Goal: Task Accomplishment & Management: Complete application form

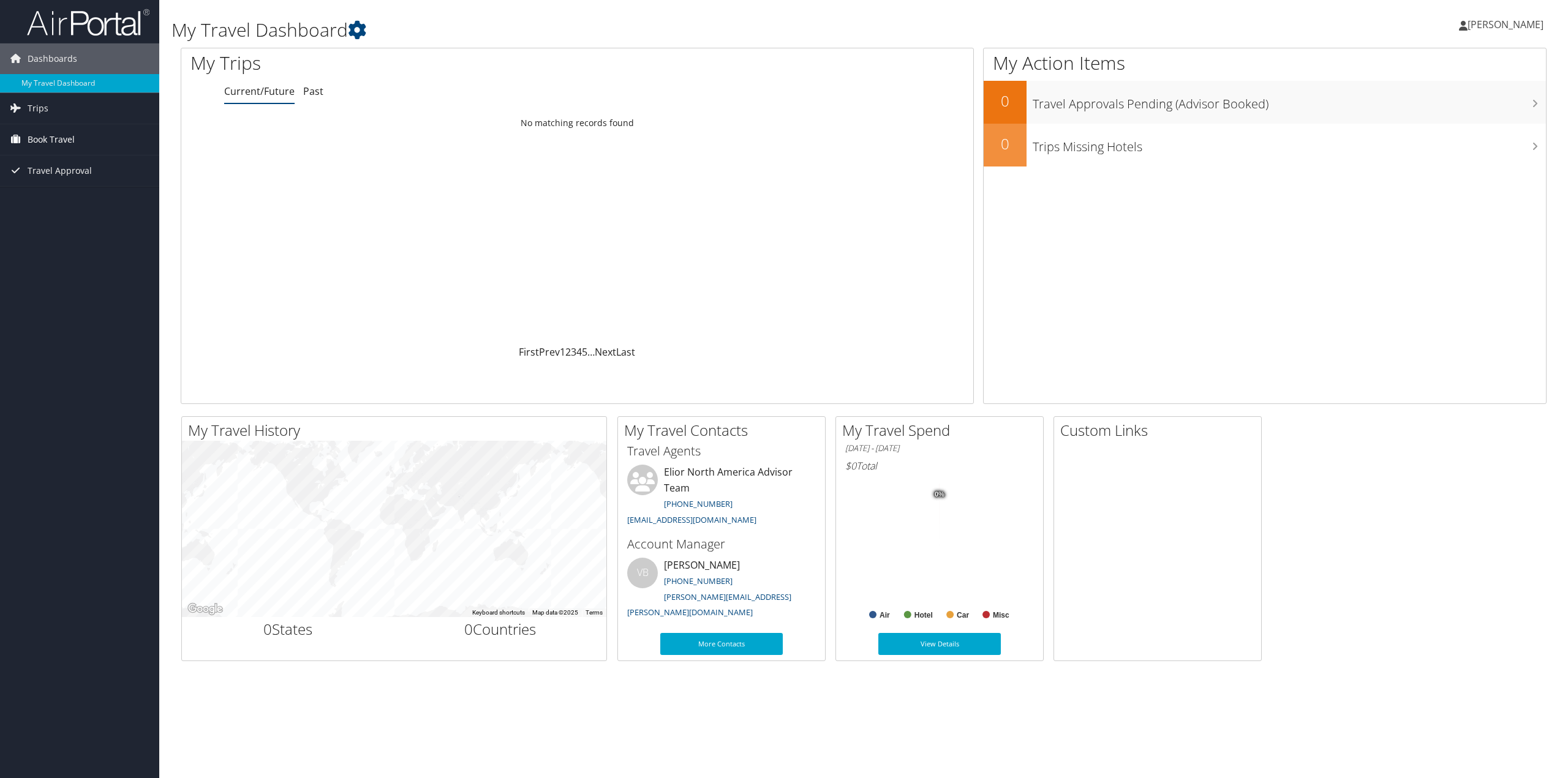
click at [80, 140] on link "Book Travel" at bounding box center [80, 139] width 159 height 30
click at [111, 156] on link "Agent Booking Request" at bounding box center [80, 164] width 159 height 19
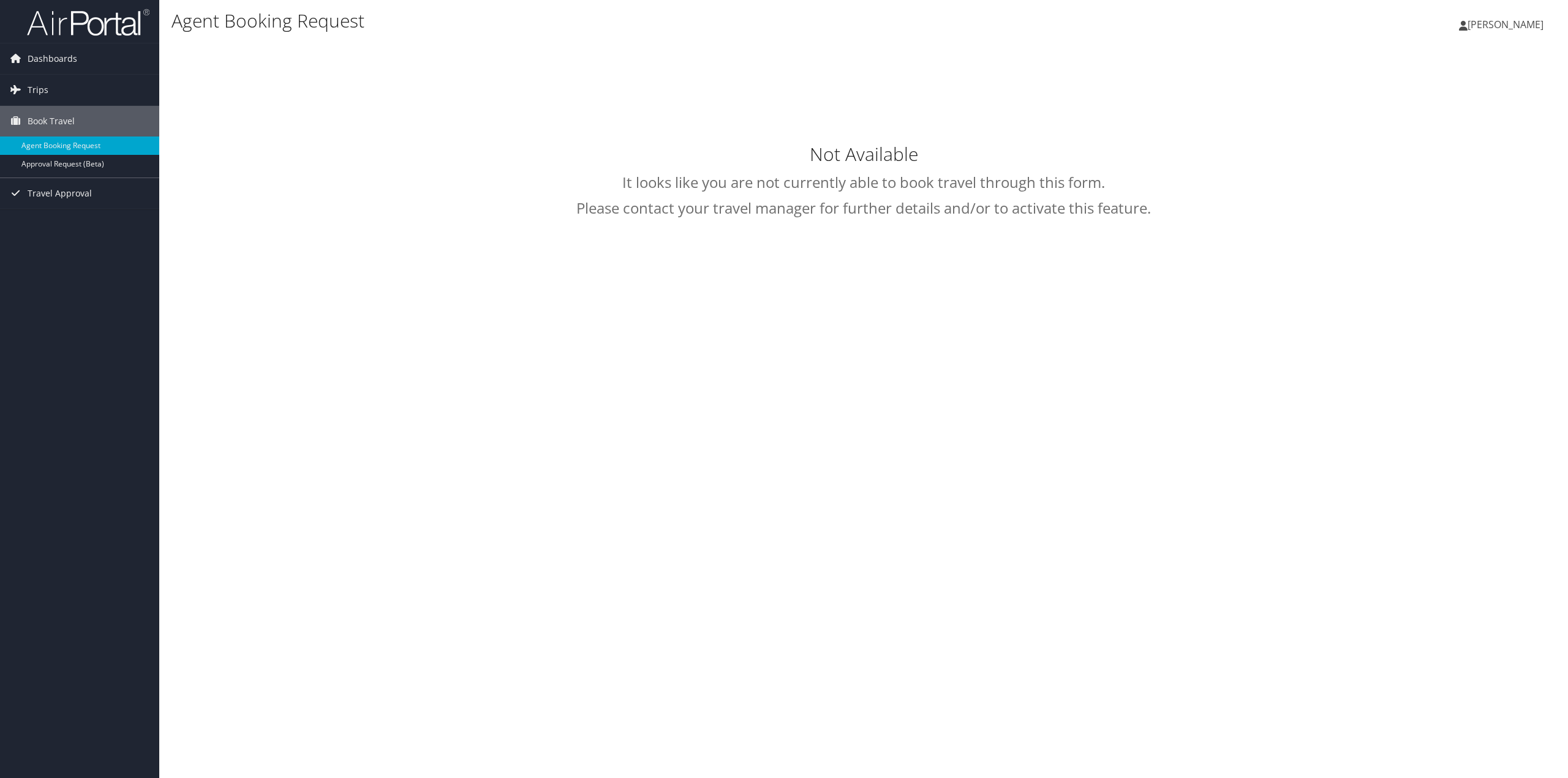
select select "[EMAIL_ADDRESS][DOMAIN_NAME]"
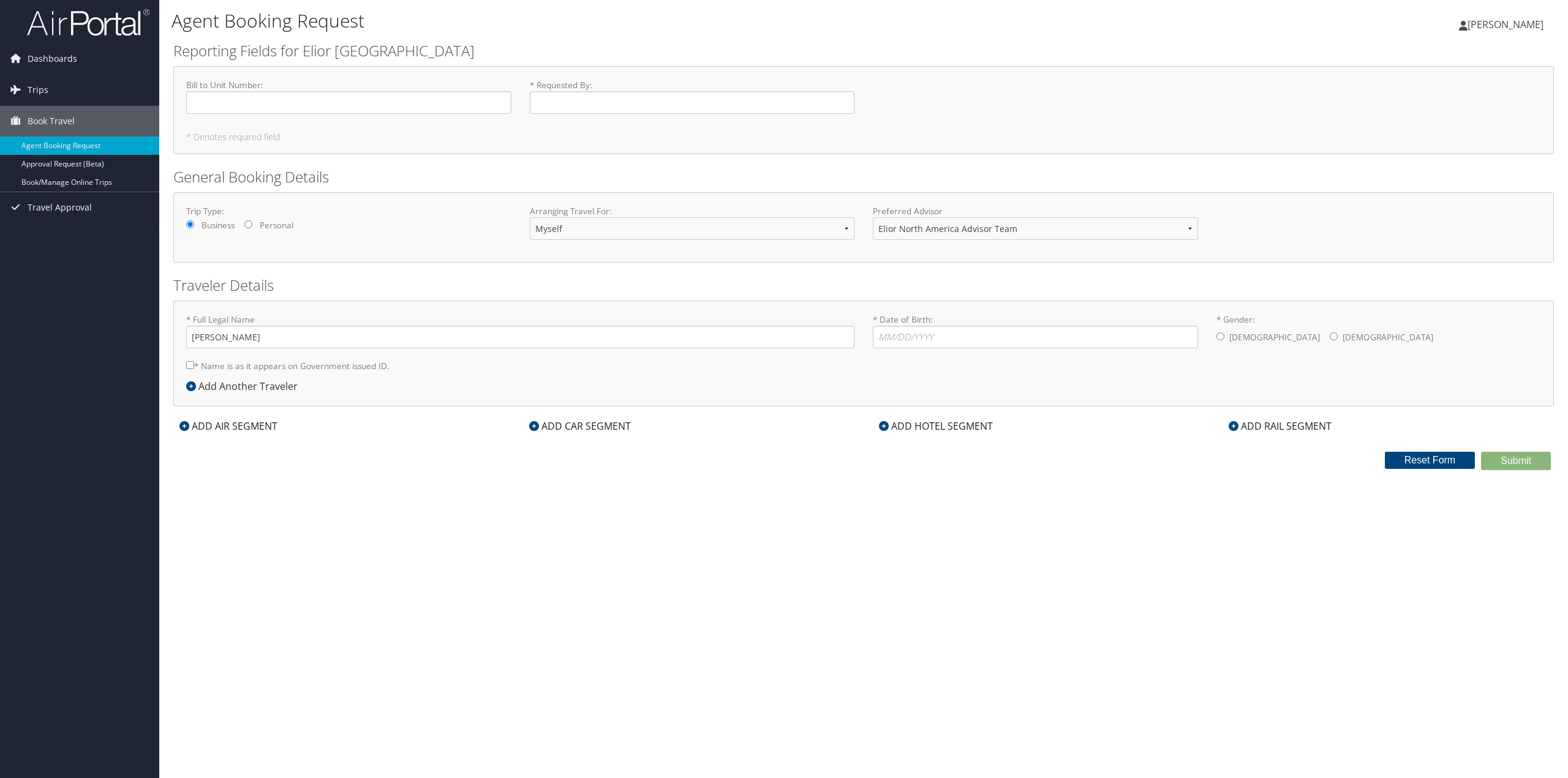
drag, startPoint x: 981, startPoint y: 480, endPoint x: 1087, endPoint y: 688, distance: 233.5
click at [1086, 687] on div "Agent Booking Request Elena Baturina Elena Baturina My Settings Travel Agency C…" at bounding box center [864, 389] width 1409 height 778
drag, startPoint x: 800, startPoint y: 602, endPoint x: 674, endPoint y: 566, distance: 131.0
click at [754, 587] on div "Agent Booking Request Elena Baturina Elena Baturina My Settings Travel Agency C…" at bounding box center [864, 389] width 1409 height 778
drag, startPoint x: 839, startPoint y: 662, endPoint x: 1037, endPoint y: 712, distance: 204.2
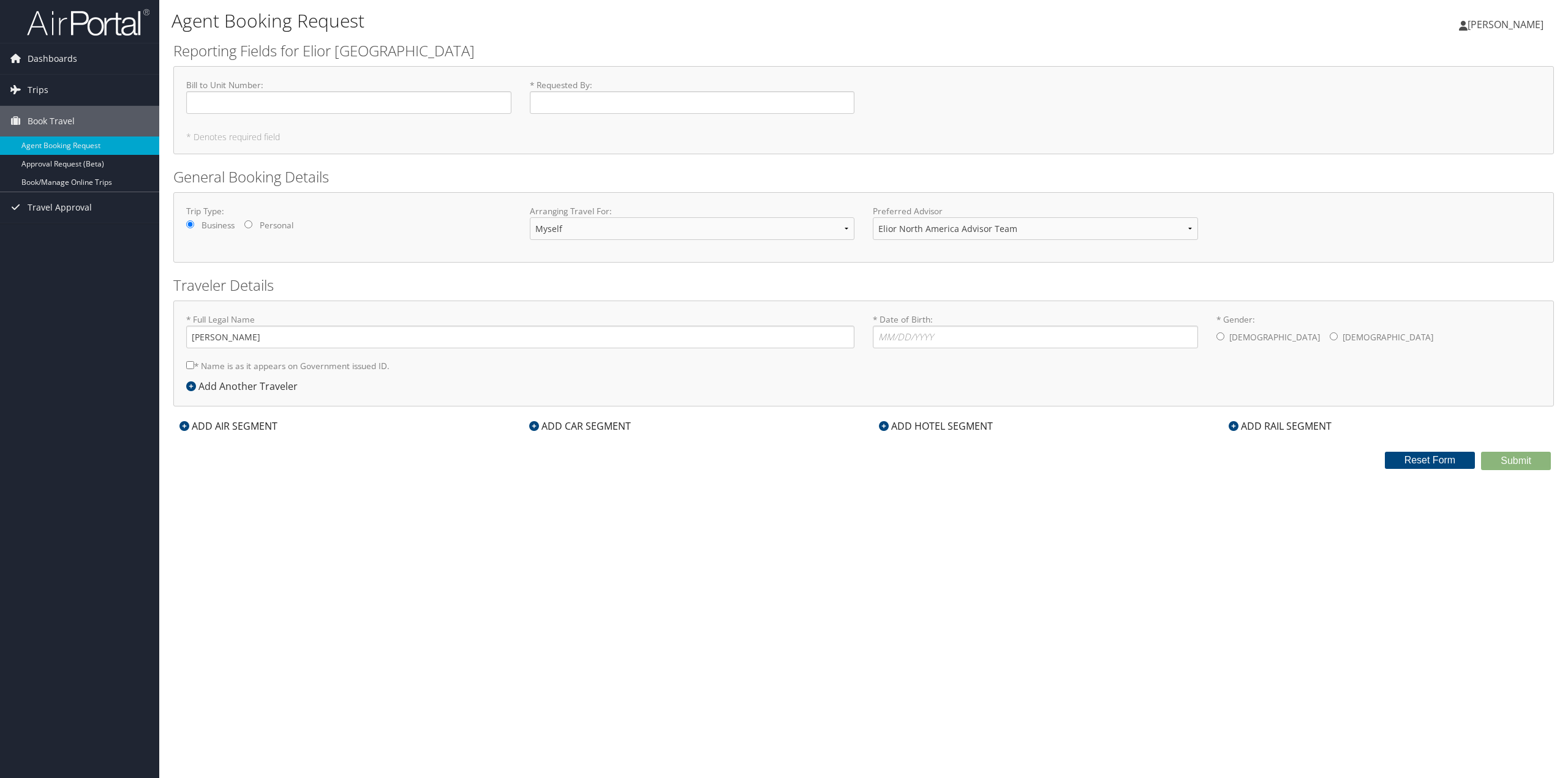
click at [1037, 712] on div "Agent Booking Request Elena Baturina Elena Baturina My Settings Travel Agency C…" at bounding box center [864, 389] width 1409 height 778
drag, startPoint x: 1128, startPoint y: 732, endPoint x: 883, endPoint y: 626, distance: 266.9
click at [883, 626] on div "Agent Booking Request Elena Baturina Elena Baturina My Settings Travel Agency C…" at bounding box center [864, 389] width 1409 height 778
drag, startPoint x: 1004, startPoint y: 656, endPoint x: 1187, endPoint y: 717, distance: 192.9
click at [1187, 717] on div "Agent Booking Request Elena Baturina Elena Baturina My Settings Travel Agency C…" at bounding box center [864, 389] width 1409 height 778
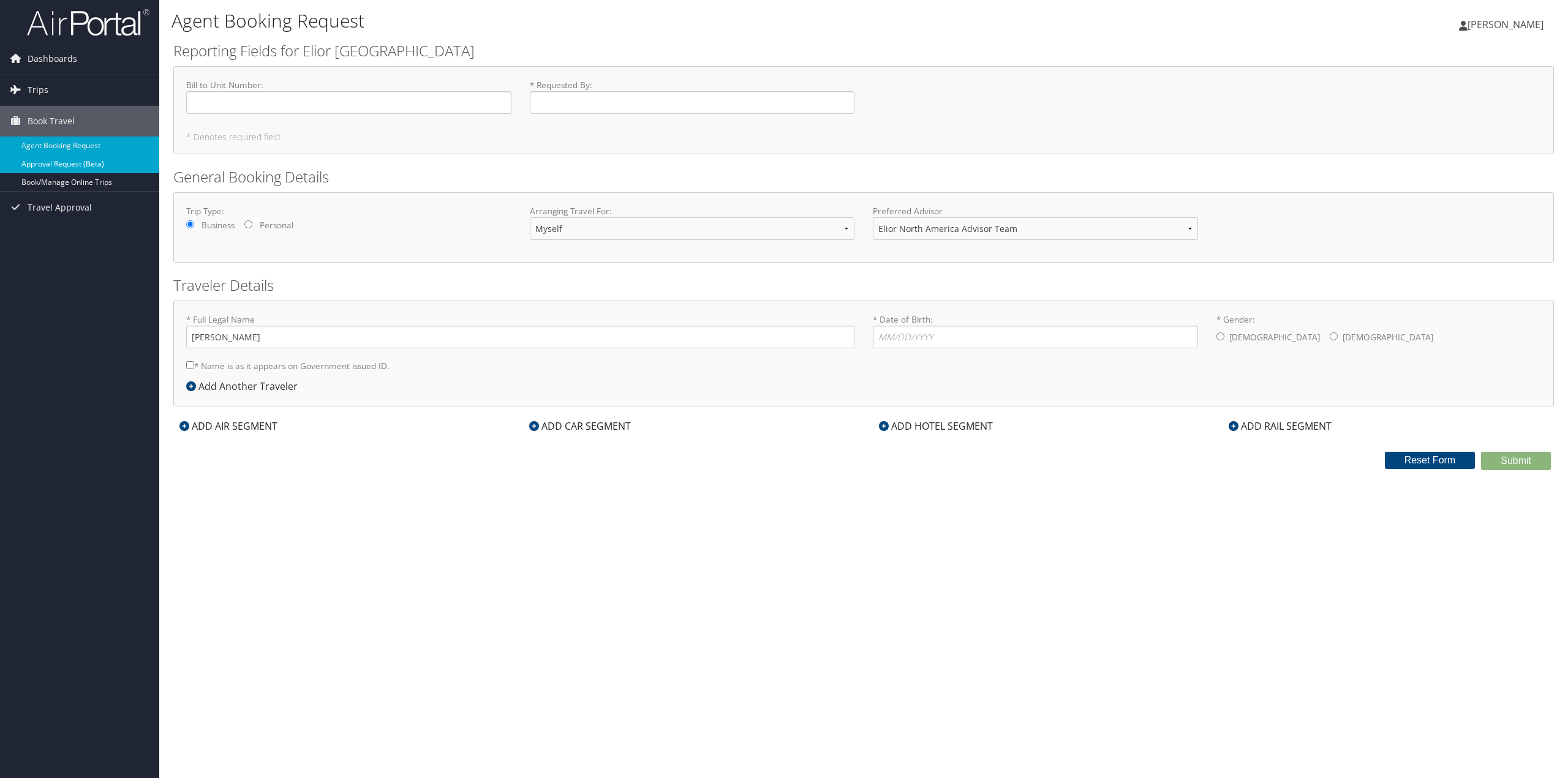
click at [40, 168] on link "Approval Request (Beta)" at bounding box center [80, 164] width 159 height 19
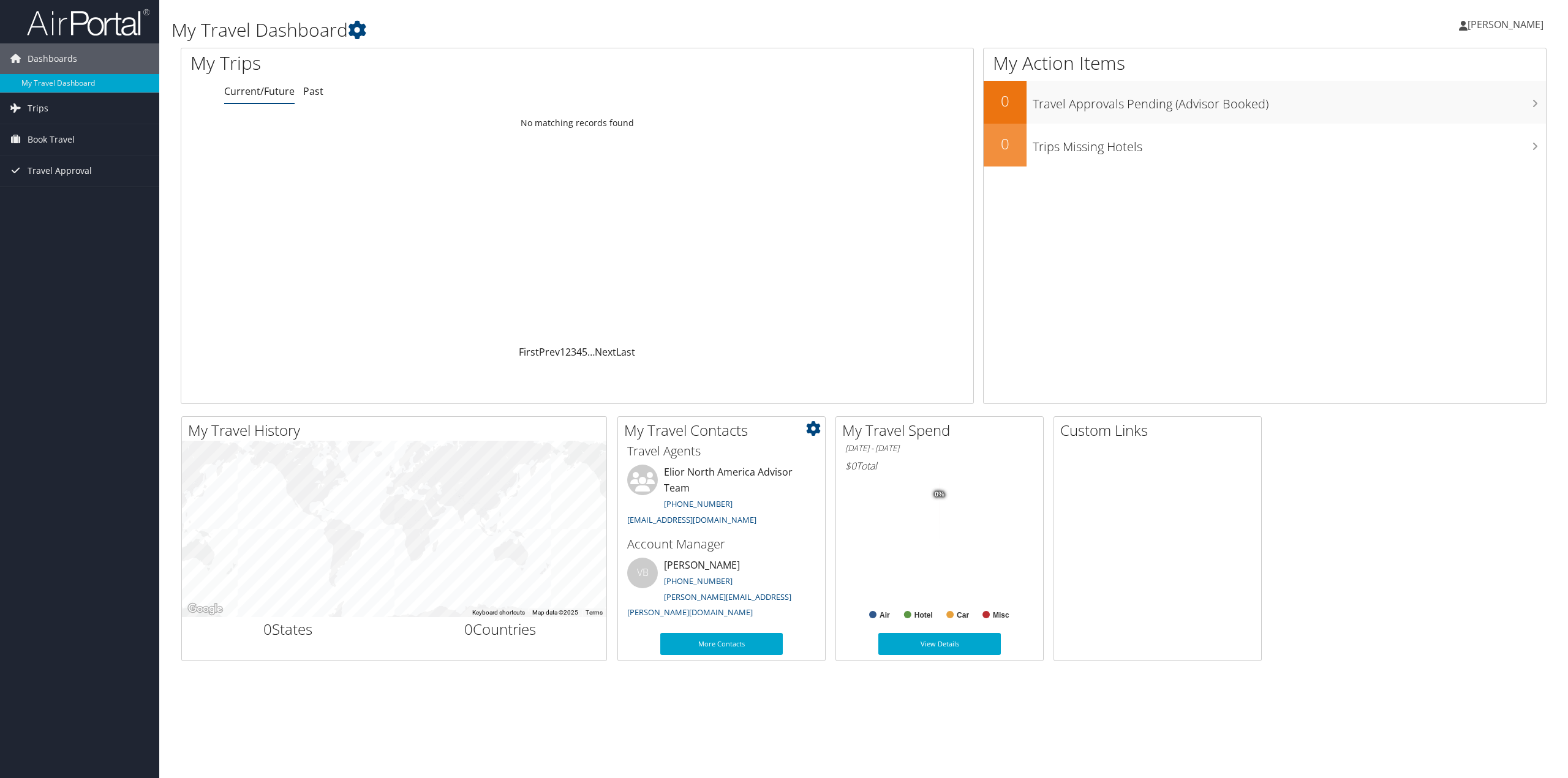
drag, startPoint x: 722, startPoint y: 475, endPoint x: 760, endPoint y: 485, distance: 39.3
click at [760, 485] on li "Elior North America Advisor Team 800-600-3737 trips@cbtravel.com" at bounding box center [721, 497] width 201 height 65
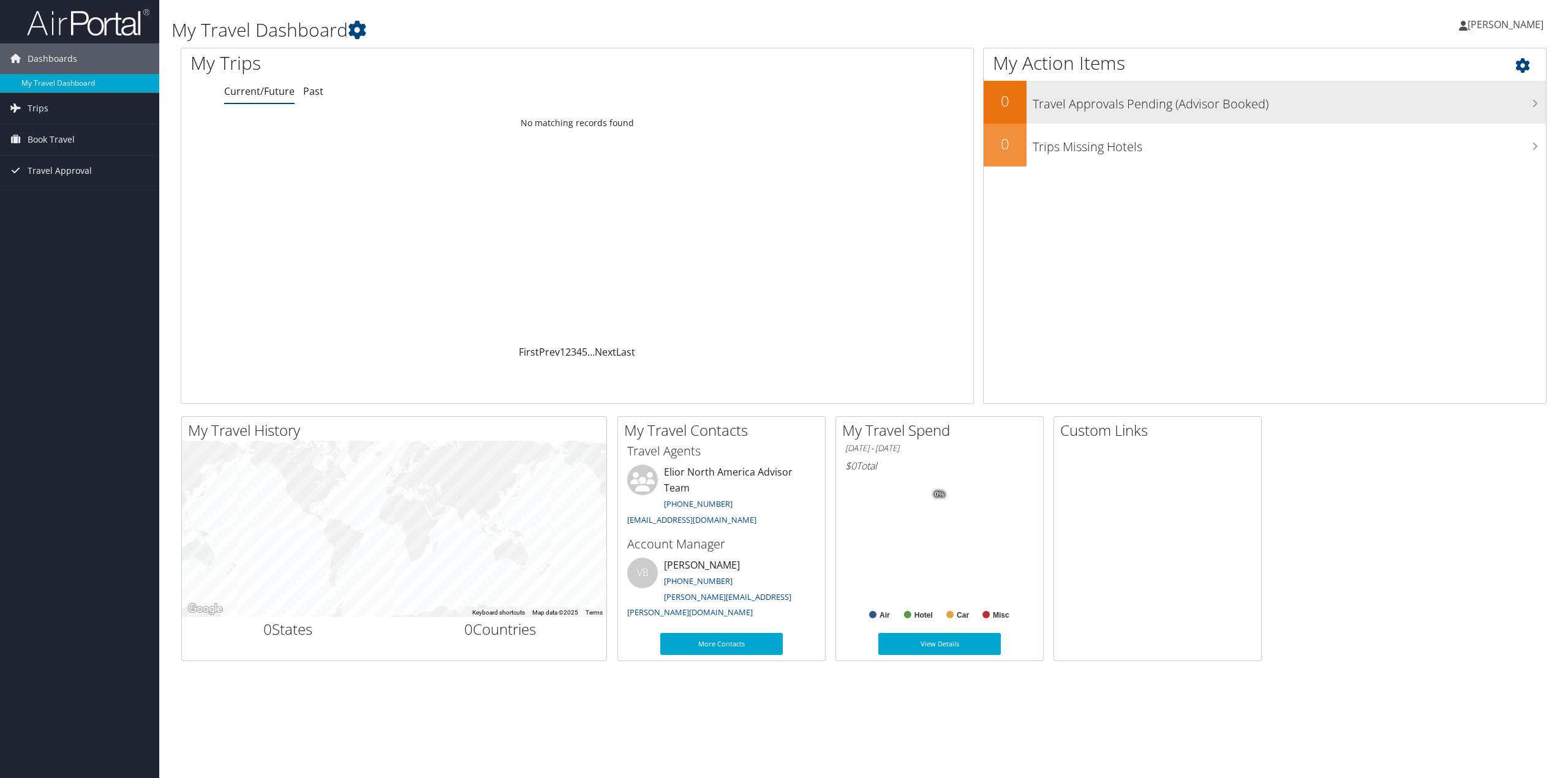
click at [1132, 98] on h3 "Travel Approvals Pending (Advisor Booked)" at bounding box center [1289, 101] width 514 height 23
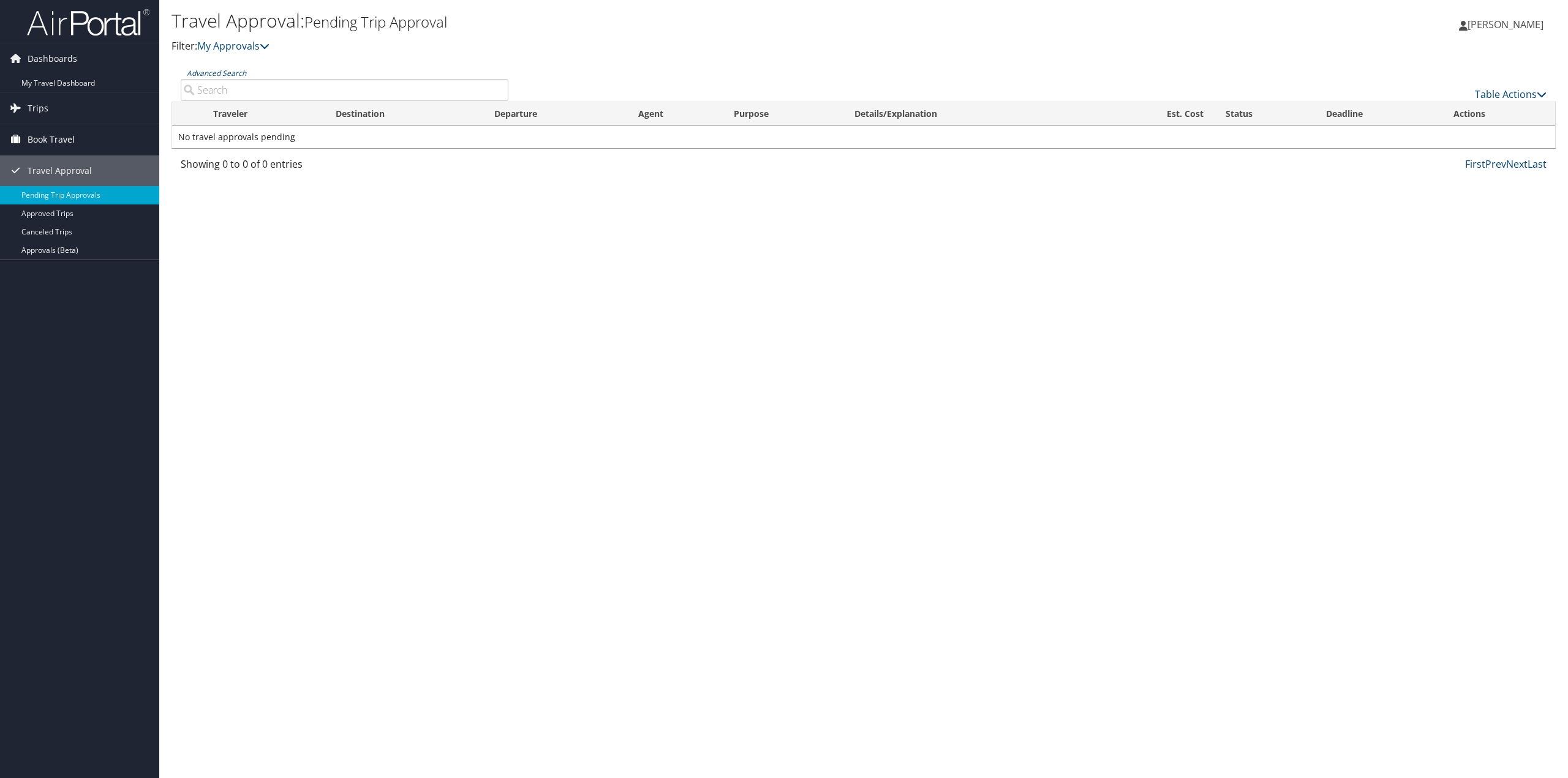
click at [108, 142] on link "Book Travel" at bounding box center [80, 139] width 159 height 30
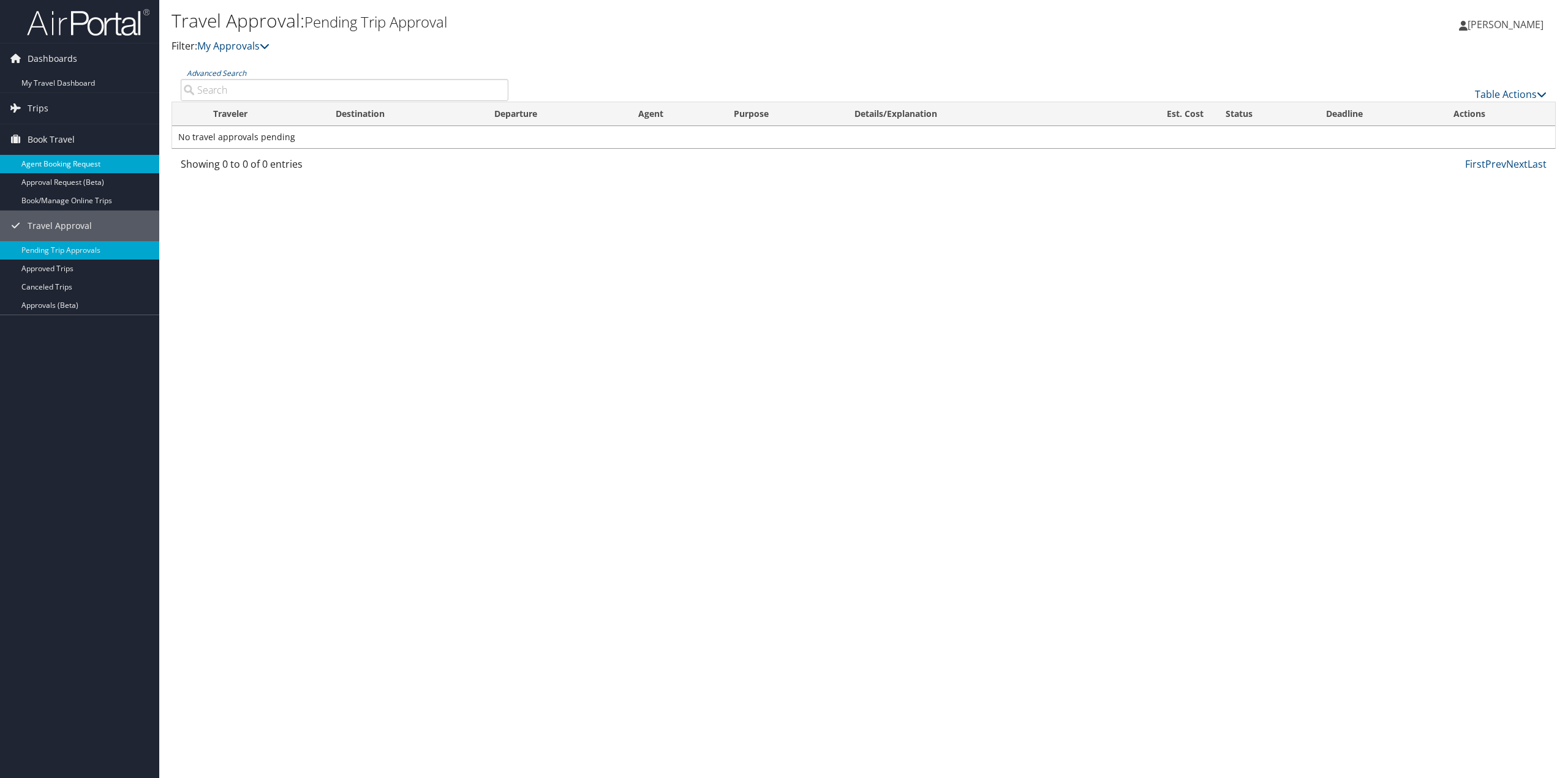
click at [93, 159] on link "Agent Booking Request" at bounding box center [80, 164] width 159 height 19
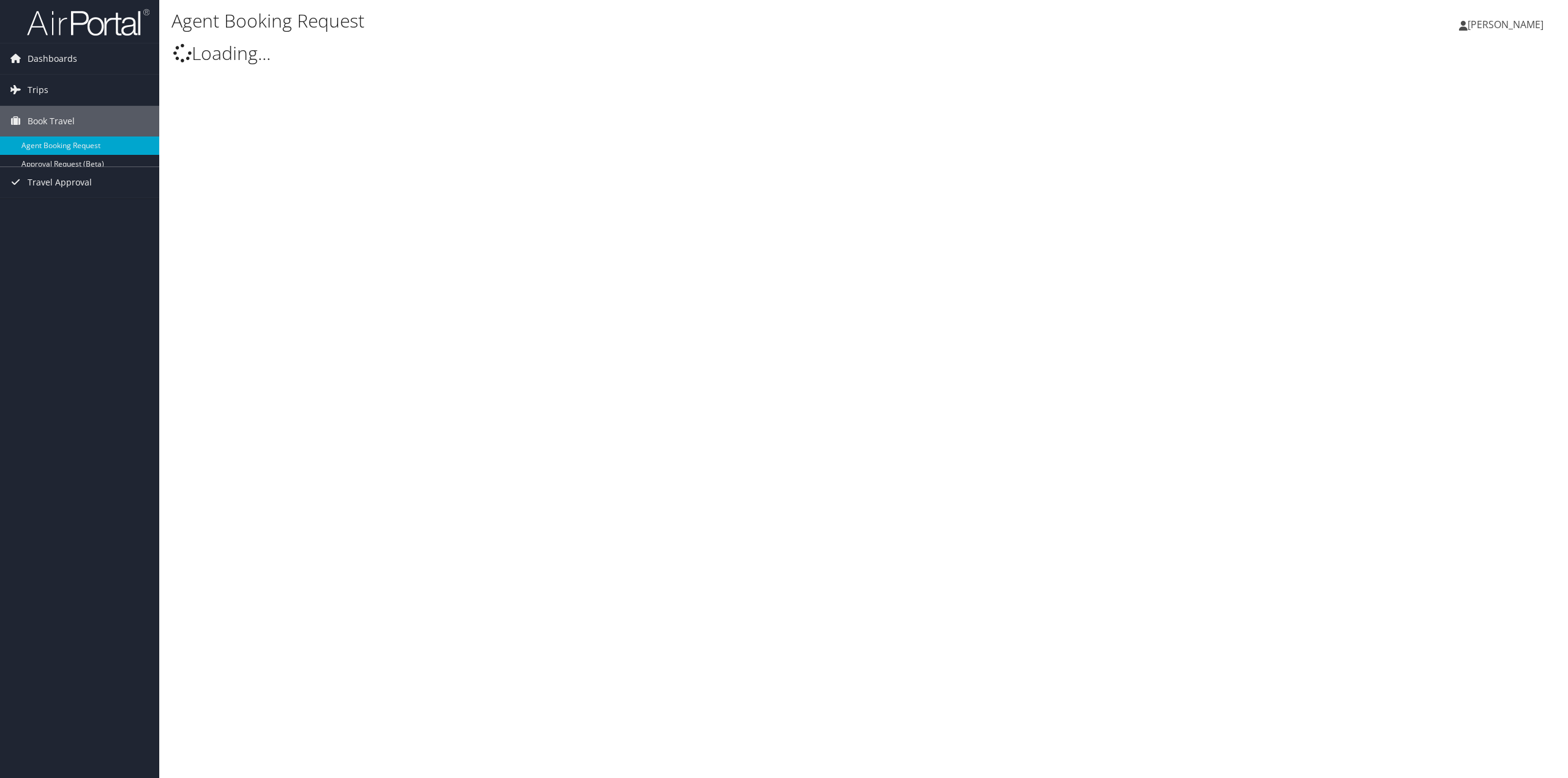
type input "[PERSON_NAME]"
select select "trips@cbtravel.com"
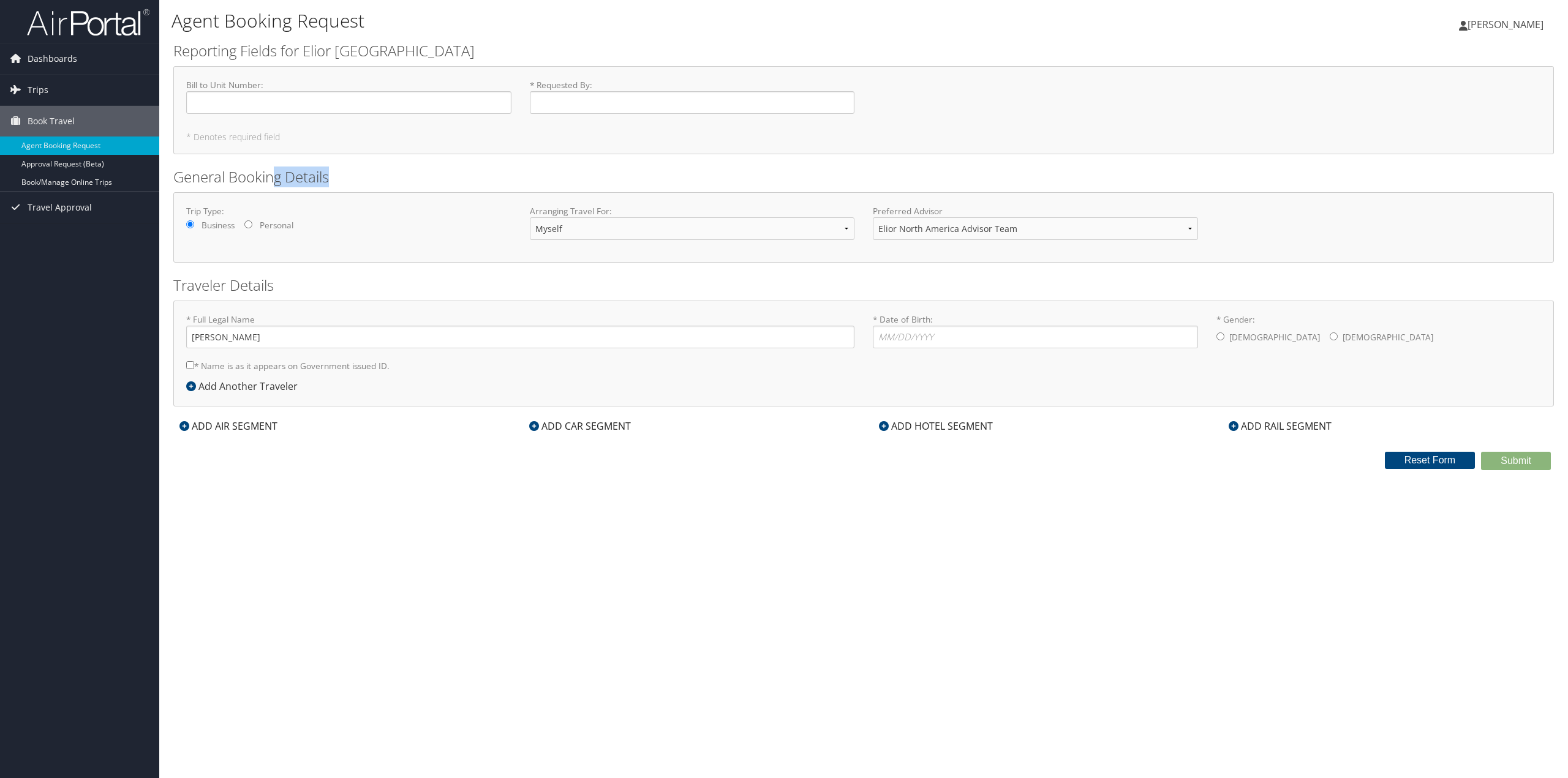
drag, startPoint x: 313, startPoint y: 181, endPoint x: 356, endPoint y: 181, distance: 43.0
click at [354, 181] on h2 "General Booking Details" at bounding box center [864, 176] width 1381 height 21
click at [392, 180] on h2 "General Booking Details" at bounding box center [864, 176] width 1381 height 21
click at [996, 334] on input "* Date of Birth: Invalid Date" at bounding box center [1035, 337] width 325 height 22
type input "08/07/1982"
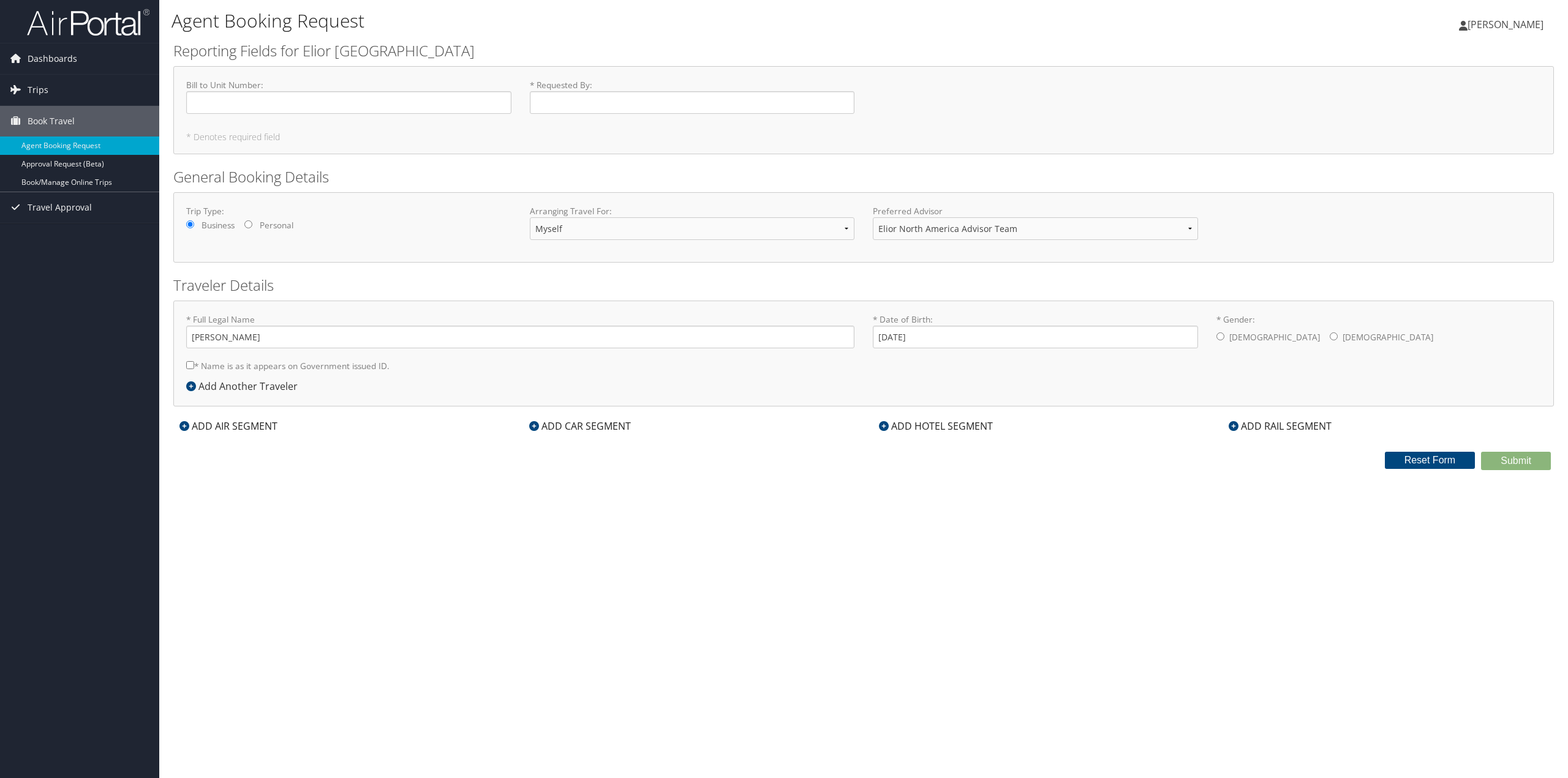
click at [1343, 343] on label "Female" at bounding box center [1388, 337] width 91 height 23
click at [1330, 341] on input "* Gender: Male Female" at bounding box center [1334, 336] width 8 height 8
radio input "true"
click at [354, 361] on label "* Name is as it appears on Government issued ID." at bounding box center [288, 365] width 203 height 22
click at [194, 361] on input "* Name is as it appears on Government issued ID." at bounding box center [190, 365] width 8 height 8
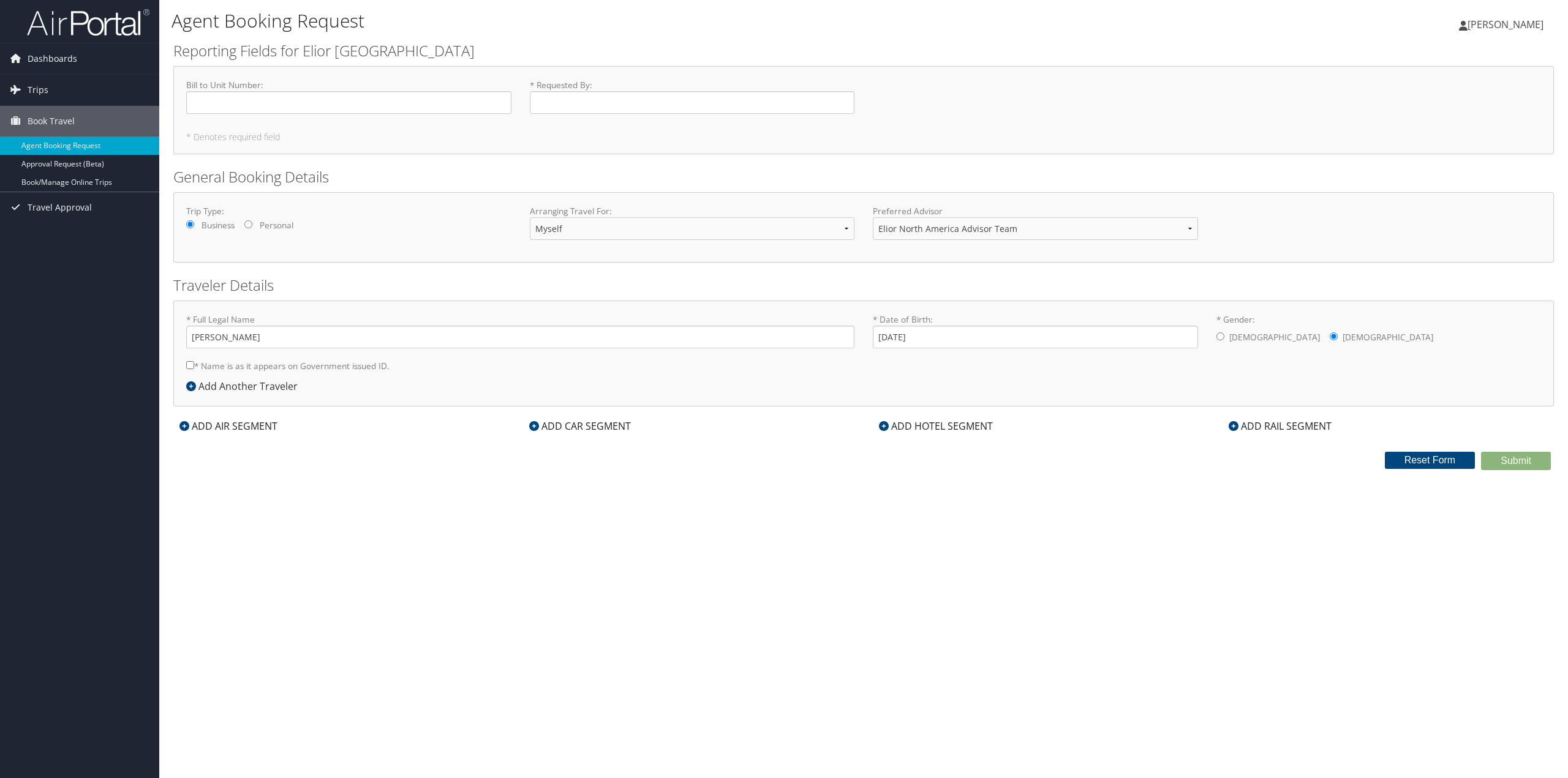
checkbox input "true"
click at [211, 105] on input "Bill to Unit Number : Required" at bounding box center [349, 103] width 325 height 22
click at [301, 103] on input "Bill to Unit Number : Required" at bounding box center [349, 103] width 325 height 22
click at [581, 108] on input "* Requested By : Required" at bounding box center [692, 103] width 325 height 22
drag, startPoint x: 404, startPoint y: 27, endPoint x: 542, endPoint y: 60, distance: 141.9
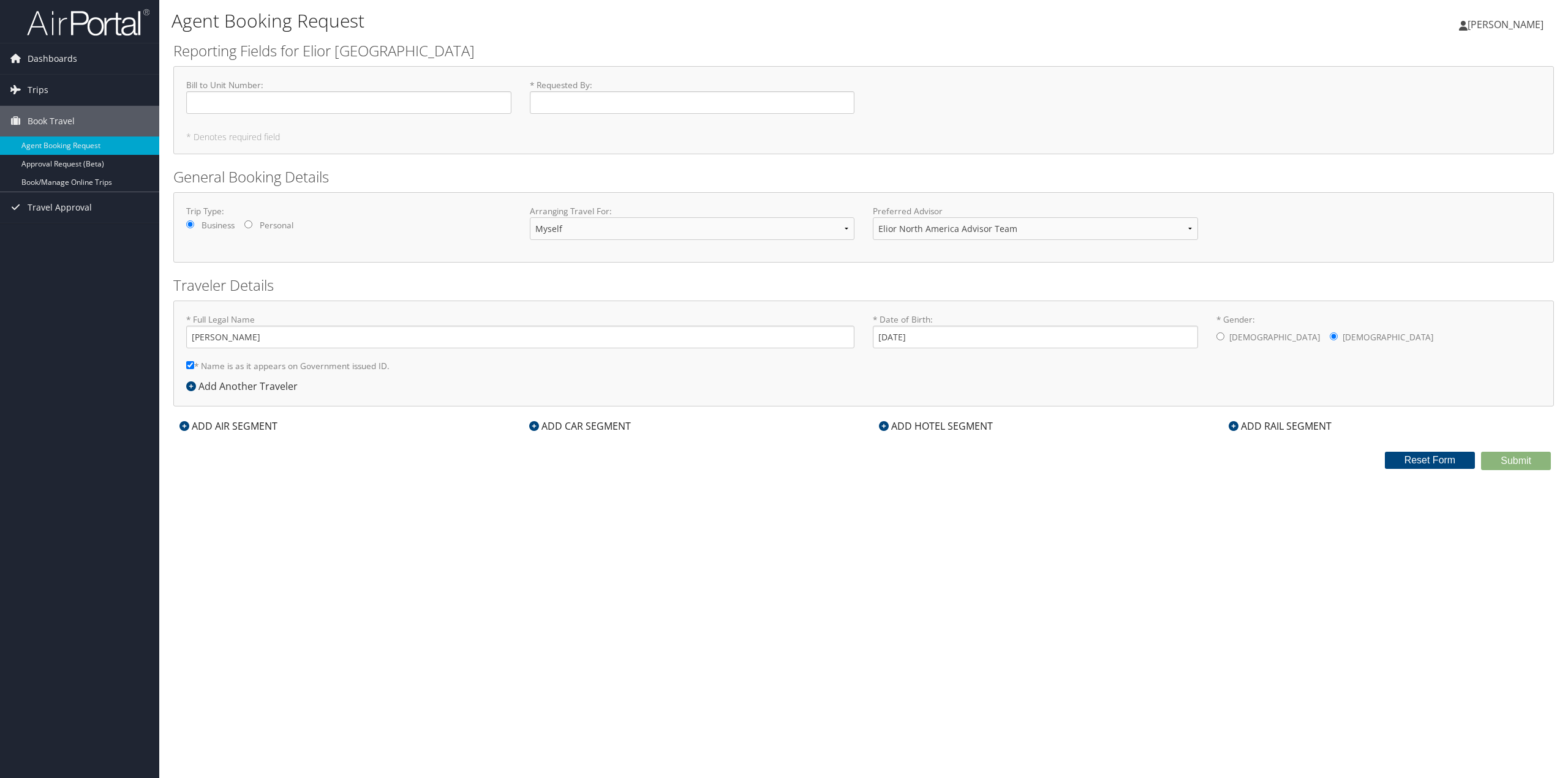
click at [542, 60] on div "Agent Booking Request Elena Baturina Elena Baturina My Settings Travel Agency C…" at bounding box center [864, 389] width 1409 height 778
click at [394, 620] on div "Agent Booking Request Elena Baturina Elena Baturina My Settings Travel Agency C…" at bounding box center [864, 389] width 1409 height 778
click at [238, 103] on input "Bill to Unit Number : Required" at bounding box center [349, 103] width 325 height 22
click at [67, 174] on link "Book/Manage Online Trips" at bounding box center [80, 183] width 159 height 19
